Goal: Navigation & Orientation: Find specific page/section

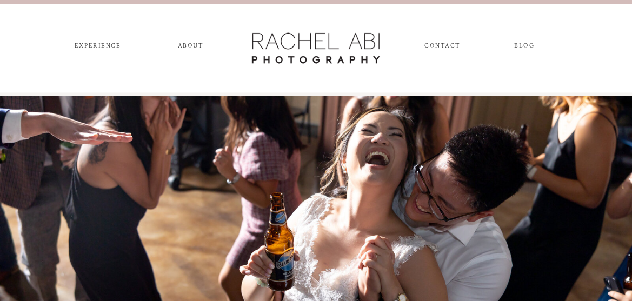
click at [195, 47] on nav "ABOUT" at bounding box center [191, 47] width 30 height 11
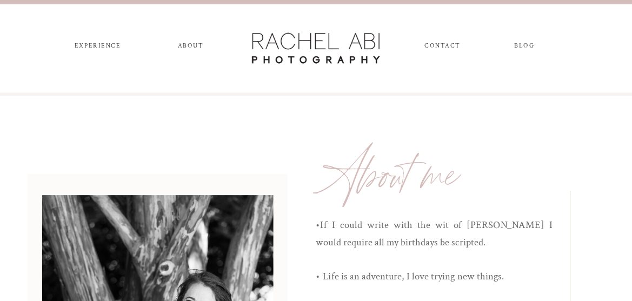
click at [101, 46] on nav "experience" at bounding box center [97, 47] width 55 height 11
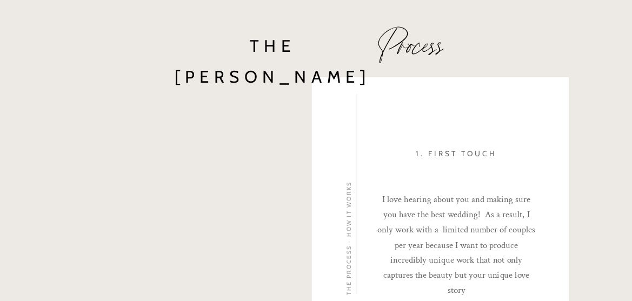
scroll to position [1081, 0]
